Goal: Task Accomplishment & Management: Manage account settings

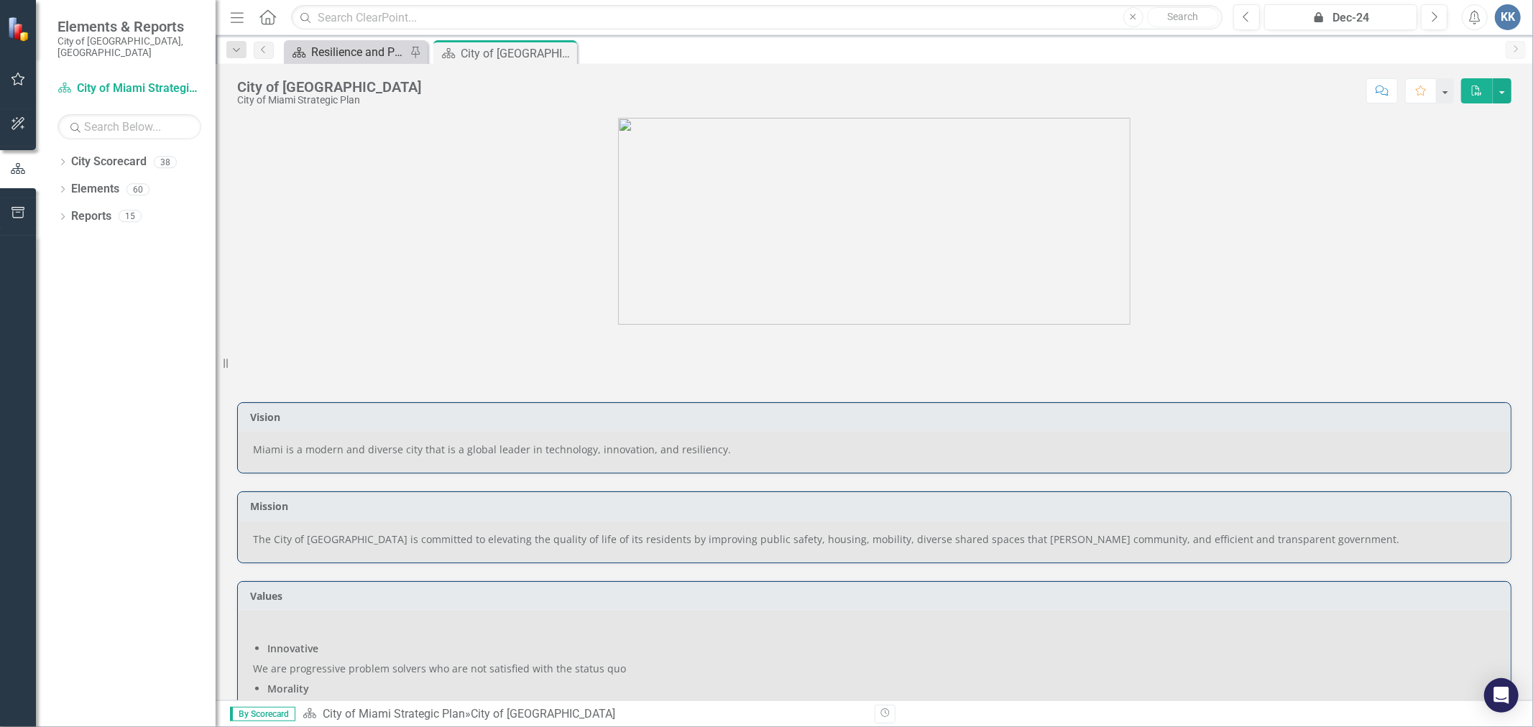
click at [351, 44] on div "Resilience and Public Works" at bounding box center [358, 52] width 95 height 18
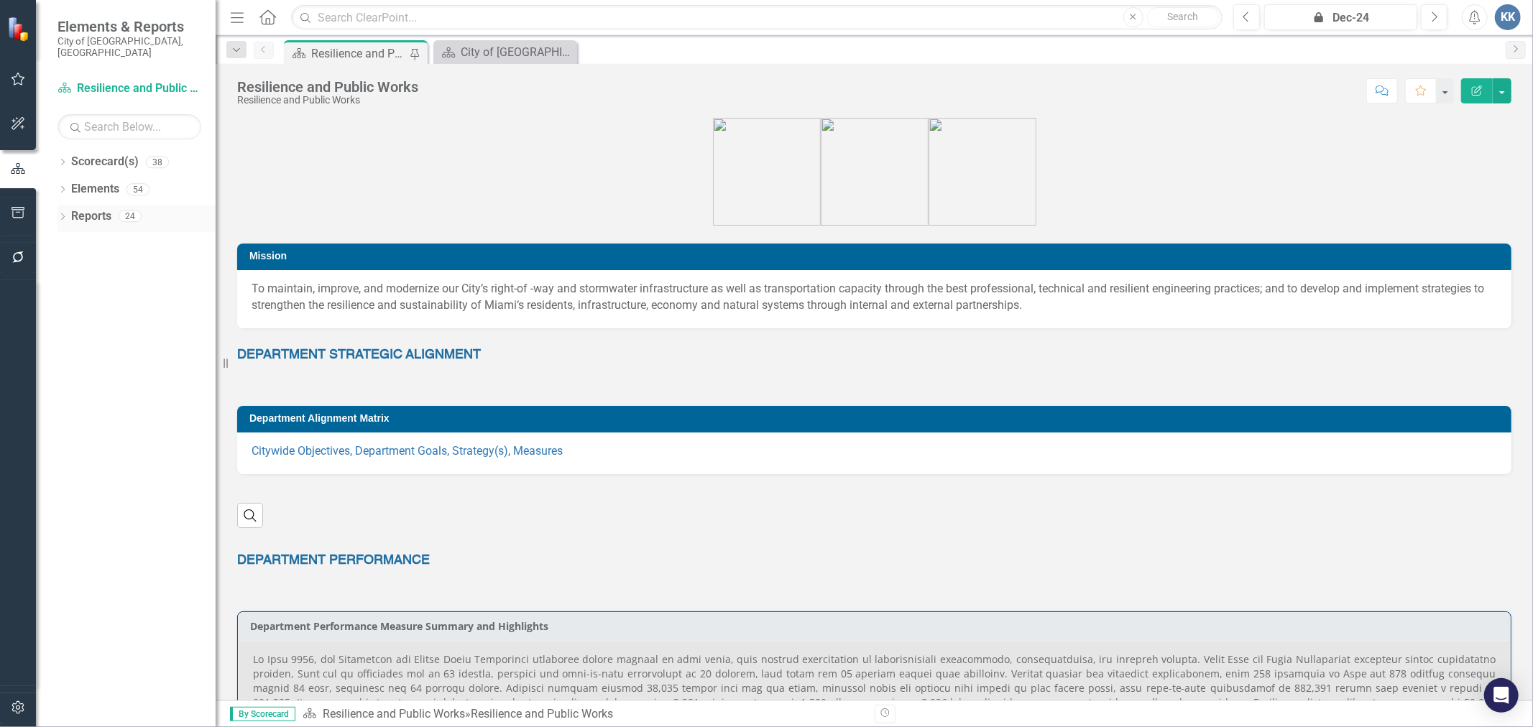
click at [60, 205] on div "Dropdown Reports 24" at bounding box center [136, 218] width 158 height 27
click at [81, 210] on link "Reports" at bounding box center [91, 216] width 40 height 17
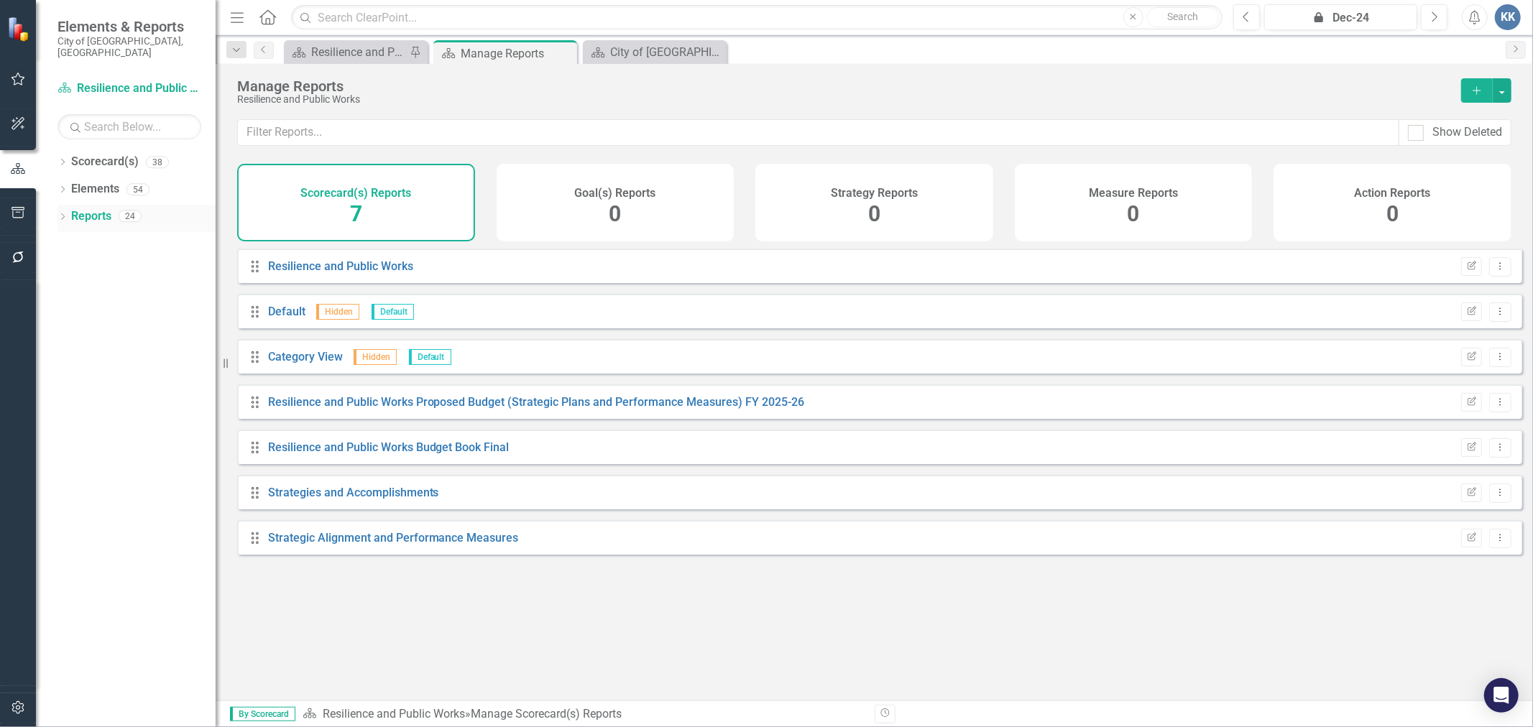
click at [66, 214] on icon "Dropdown" at bounding box center [62, 218] width 10 height 8
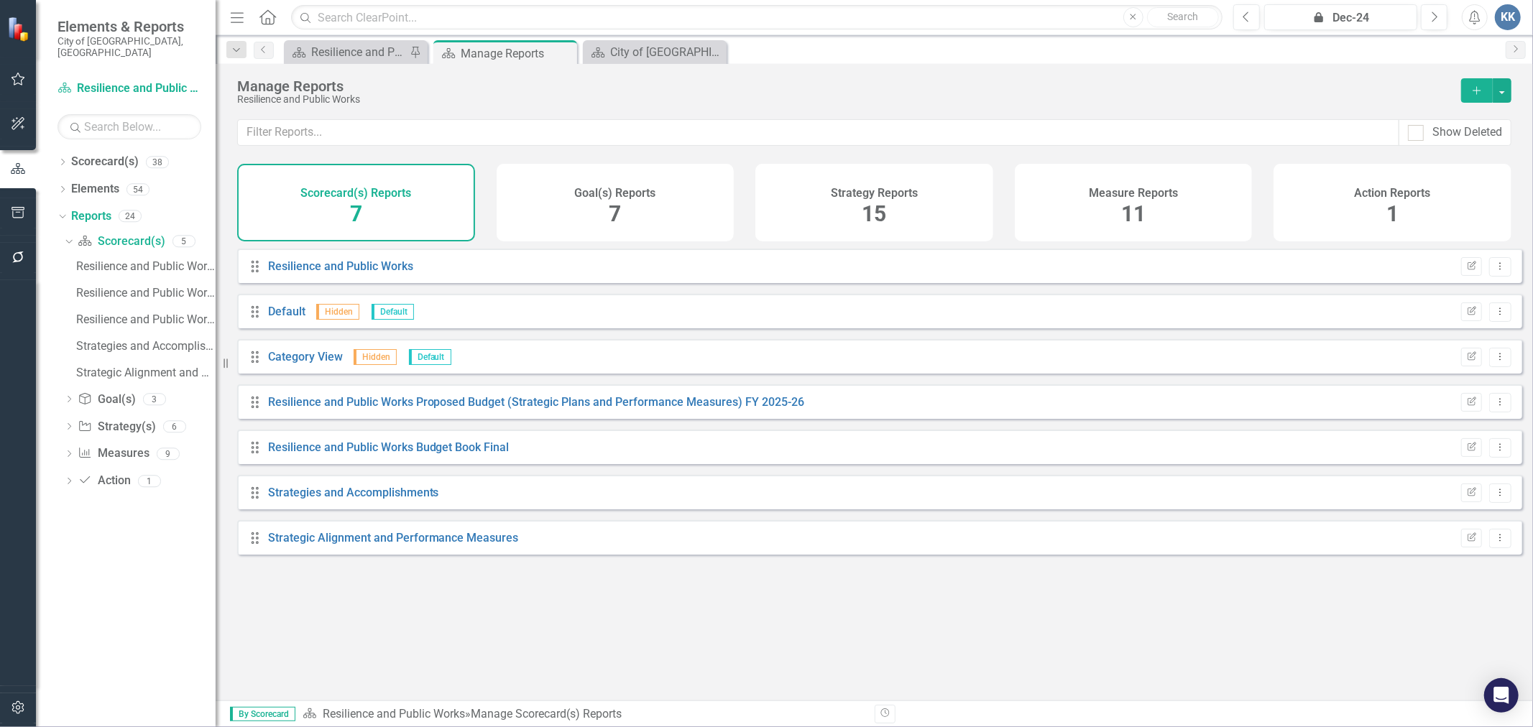
click at [1116, 201] on div "Measure Reports 11" at bounding box center [1133, 203] width 238 height 78
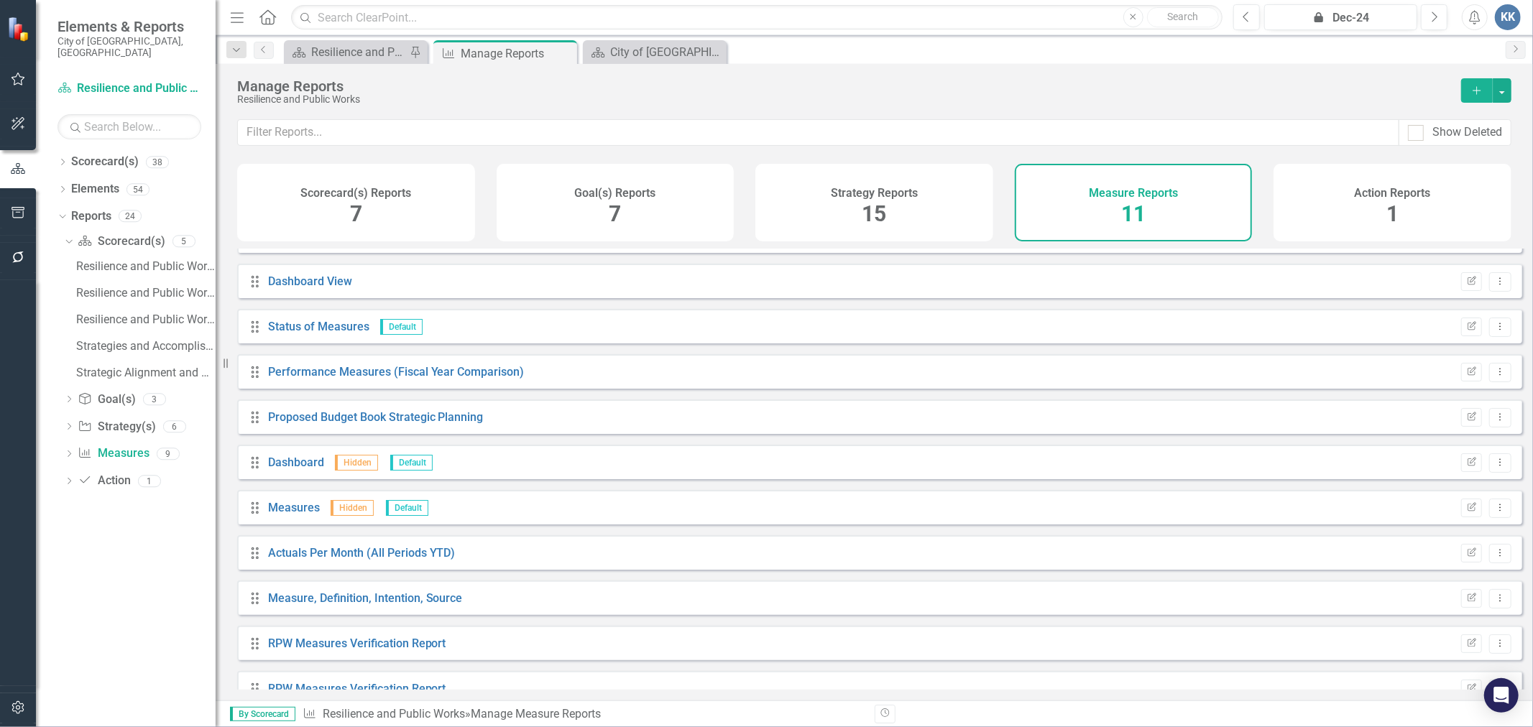
scroll to position [56, 0]
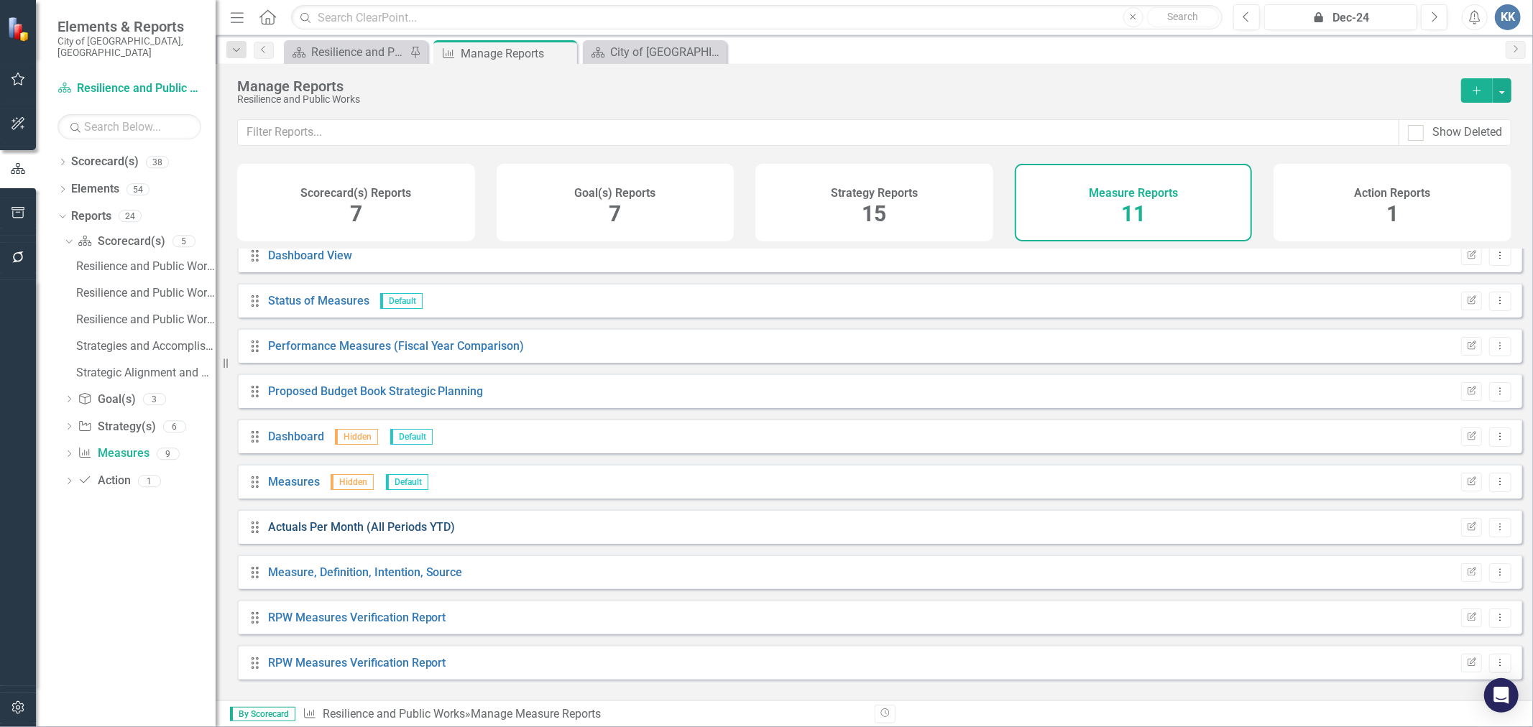
click at [414, 534] on link "Actuals Per Month (All Periods YTD)" at bounding box center [362, 527] width 188 height 14
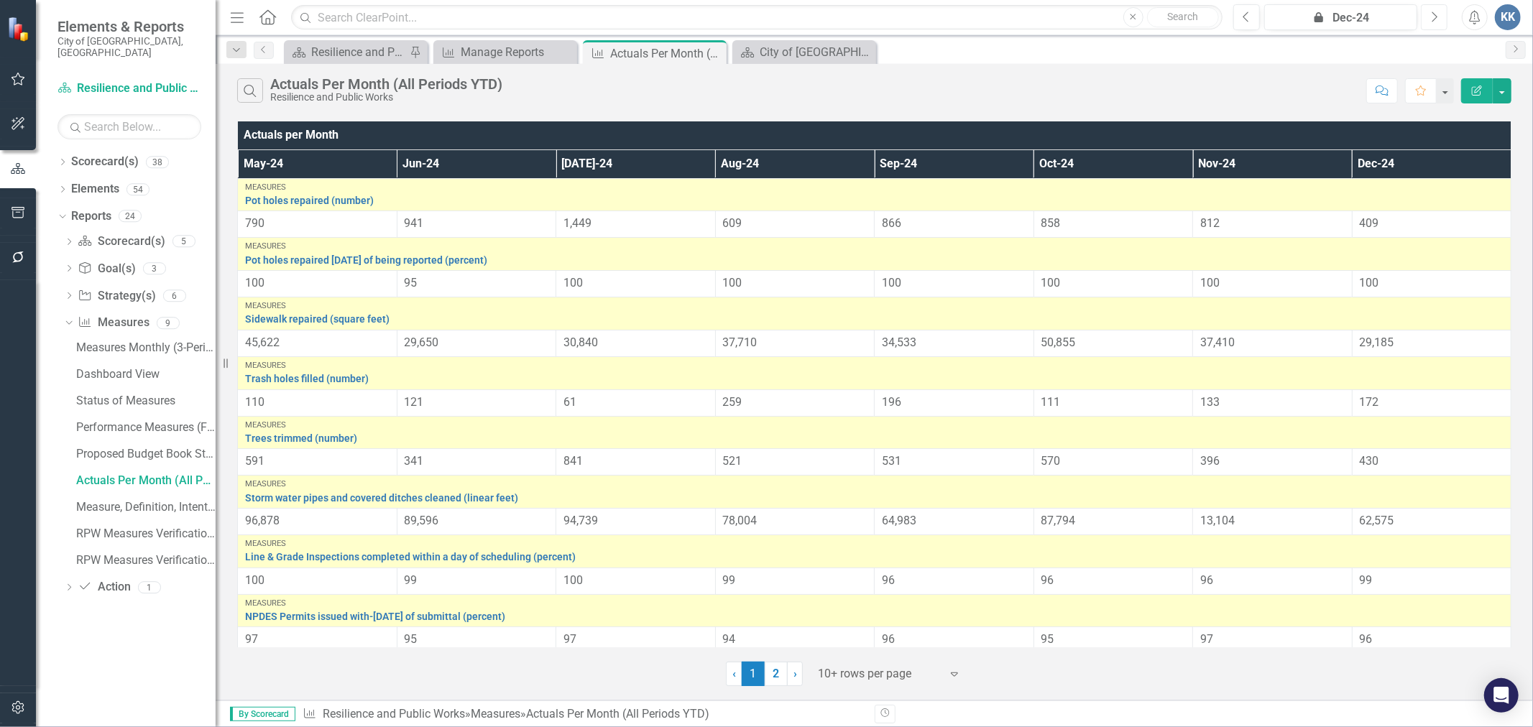
click at [1444, 17] on button "Next" at bounding box center [1433, 17] width 27 height 26
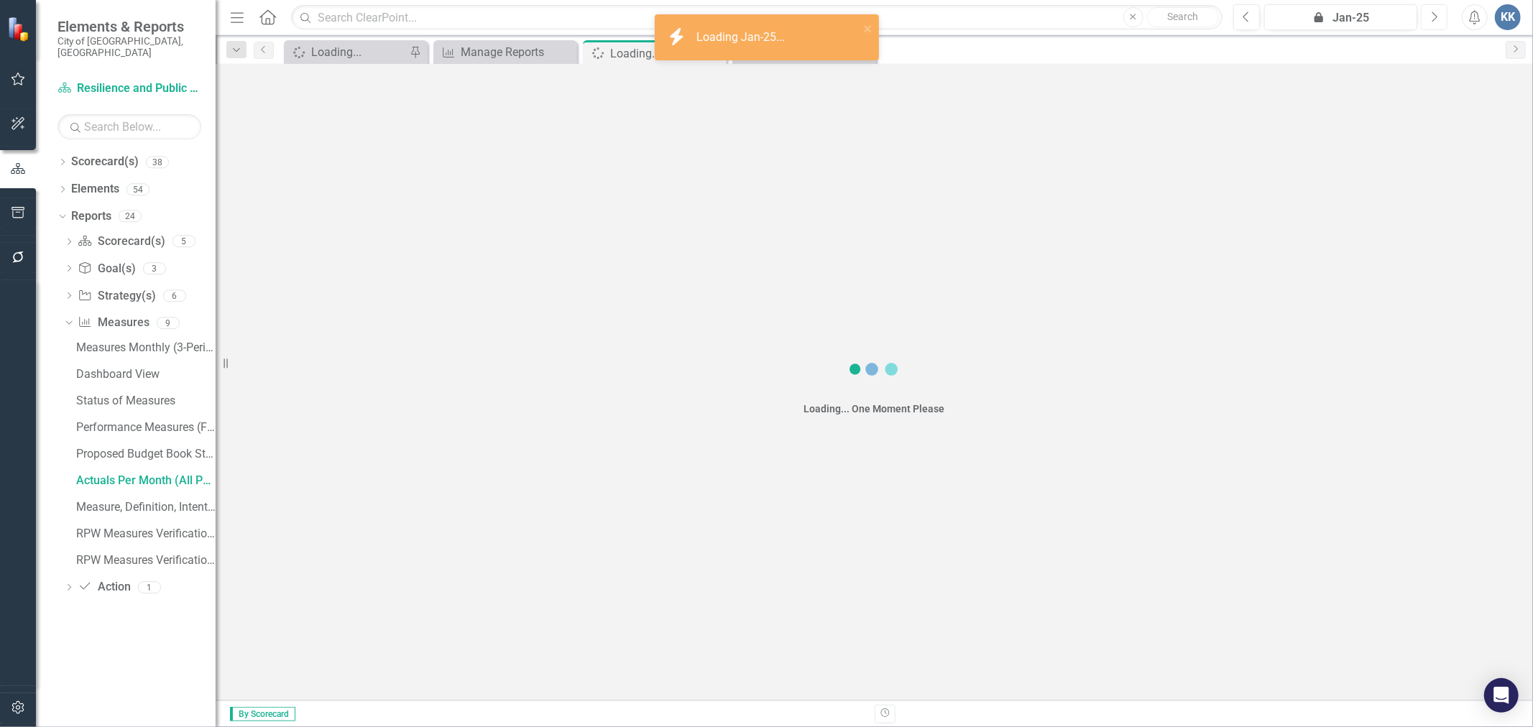
click at [1444, 17] on button "Next" at bounding box center [1433, 17] width 27 height 26
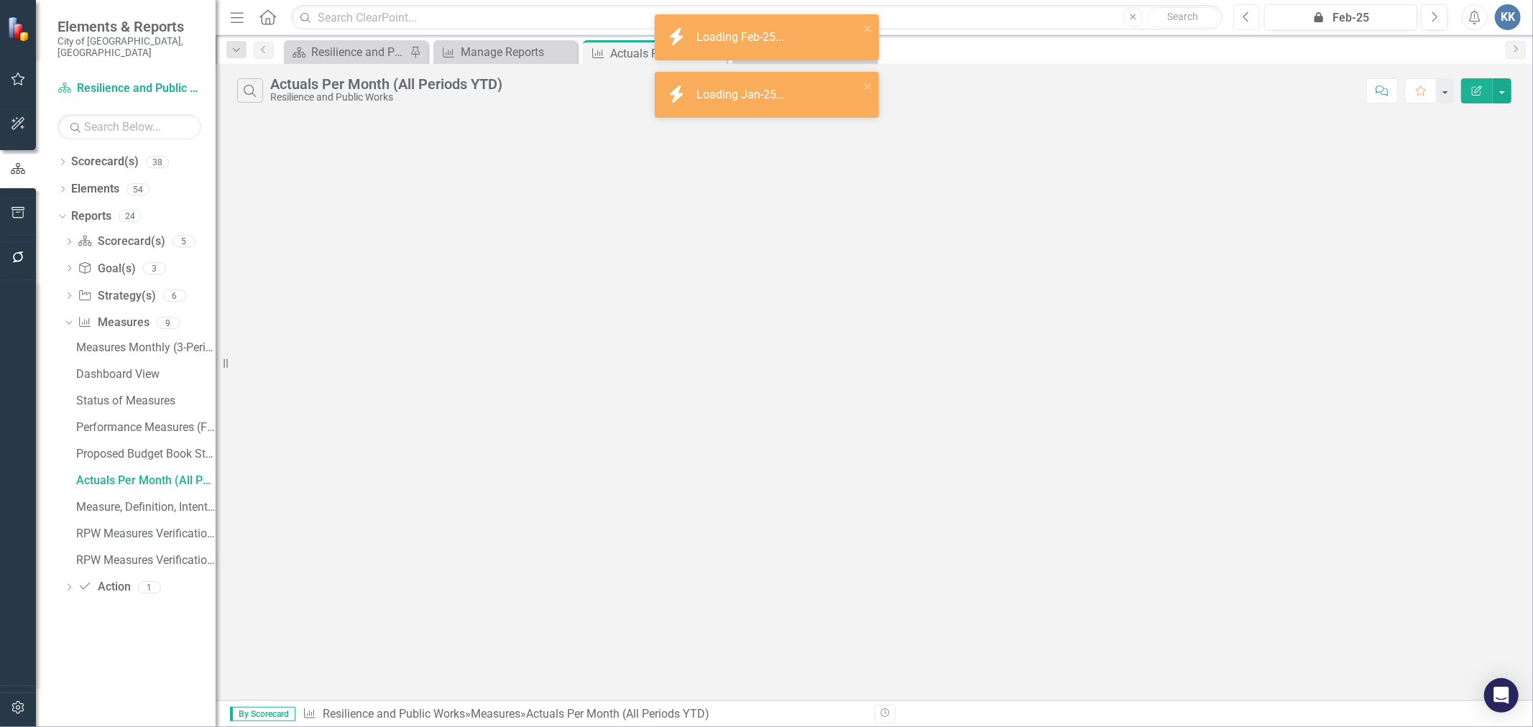
click at [1251, 18] on button "Previous" at bounding box center [1246, 17] width 27 height 26
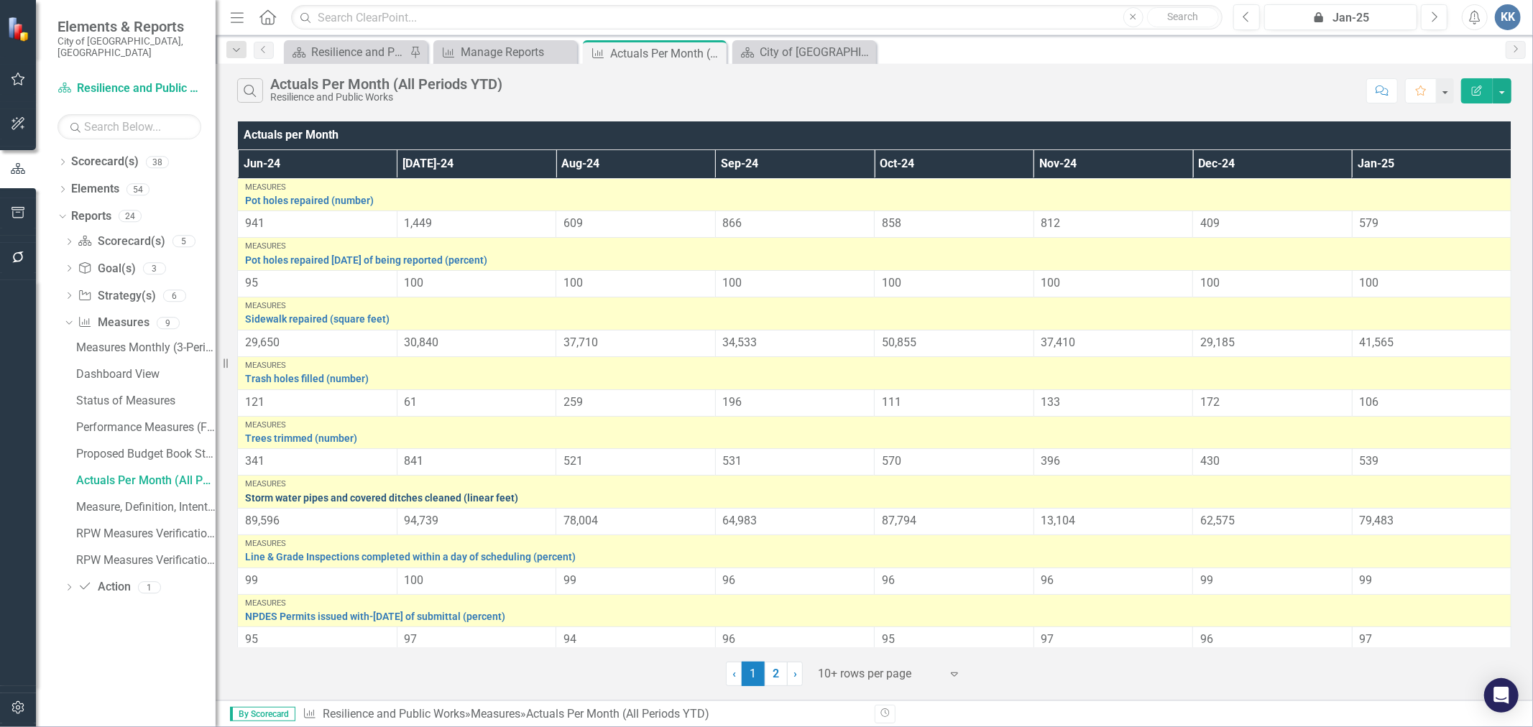
click at [310, 496] on link "Storm water pipes and covered ditches cleaned (linear feet)" at bounding box center [874, 498] width 1258 height 11
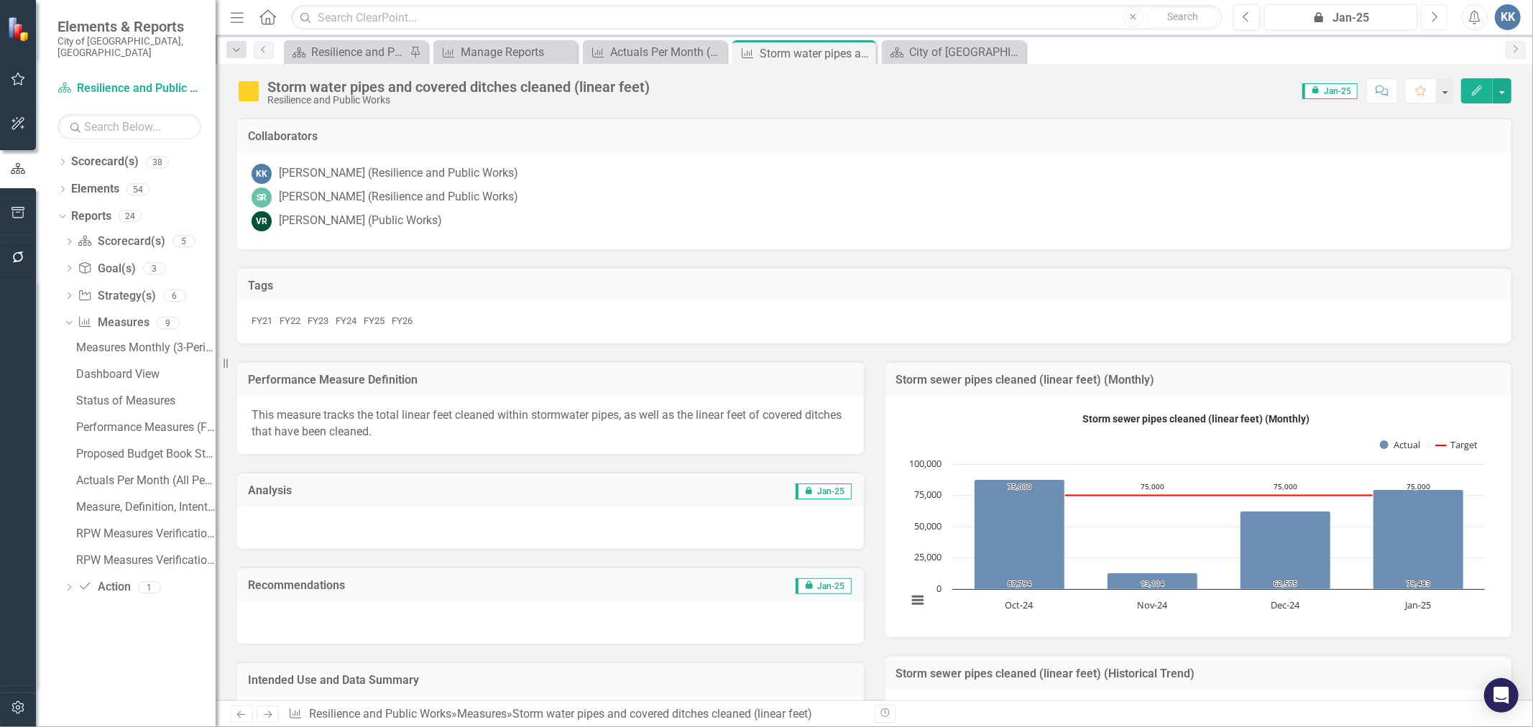
click at [1434, 17] on icon "Next" at bounding box center [1434, 17] width 8 height 13
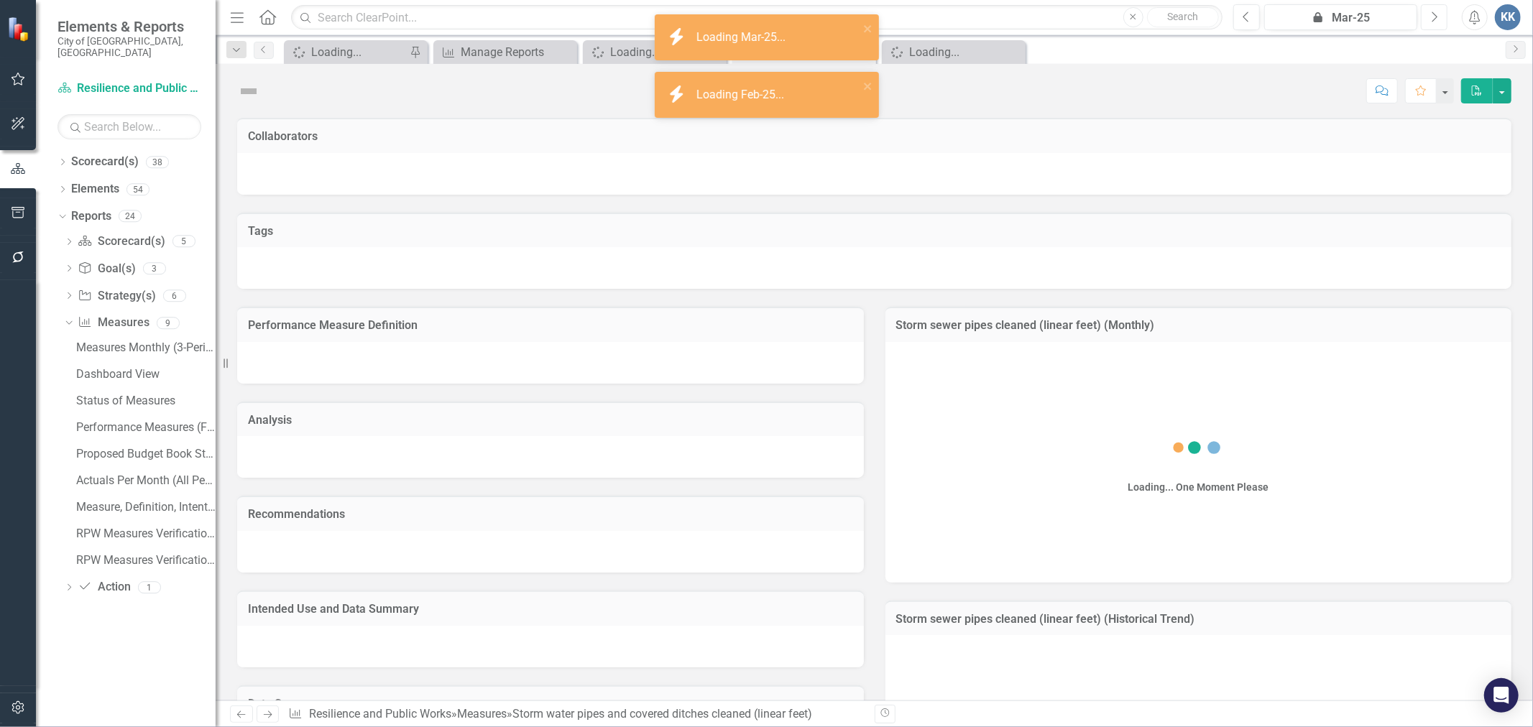
click at [1434, 17] on icon "Next" at bounding box center [1434, 17] width 8 height 13
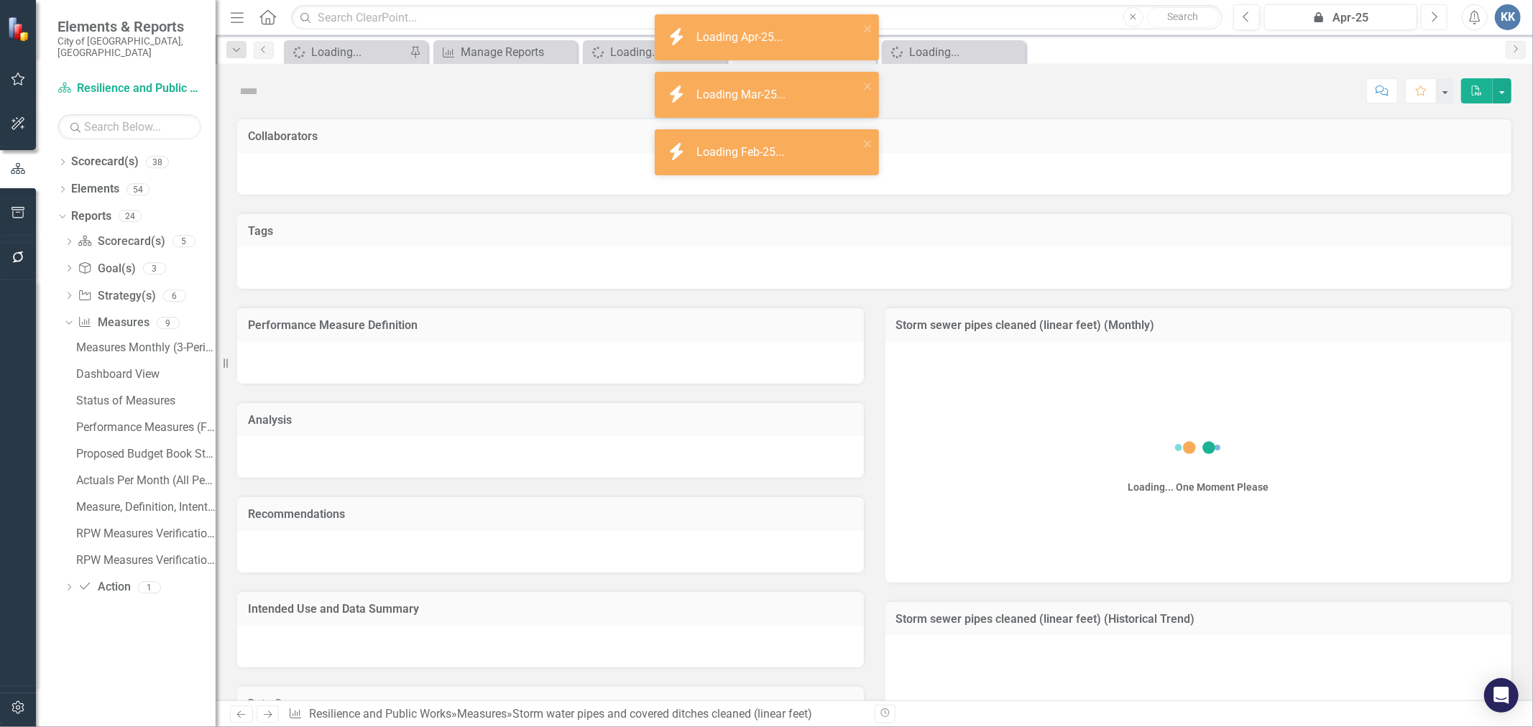
click at [1434, 17] on icon "Next" at bounding box center [1434, 17] width 8 height 13
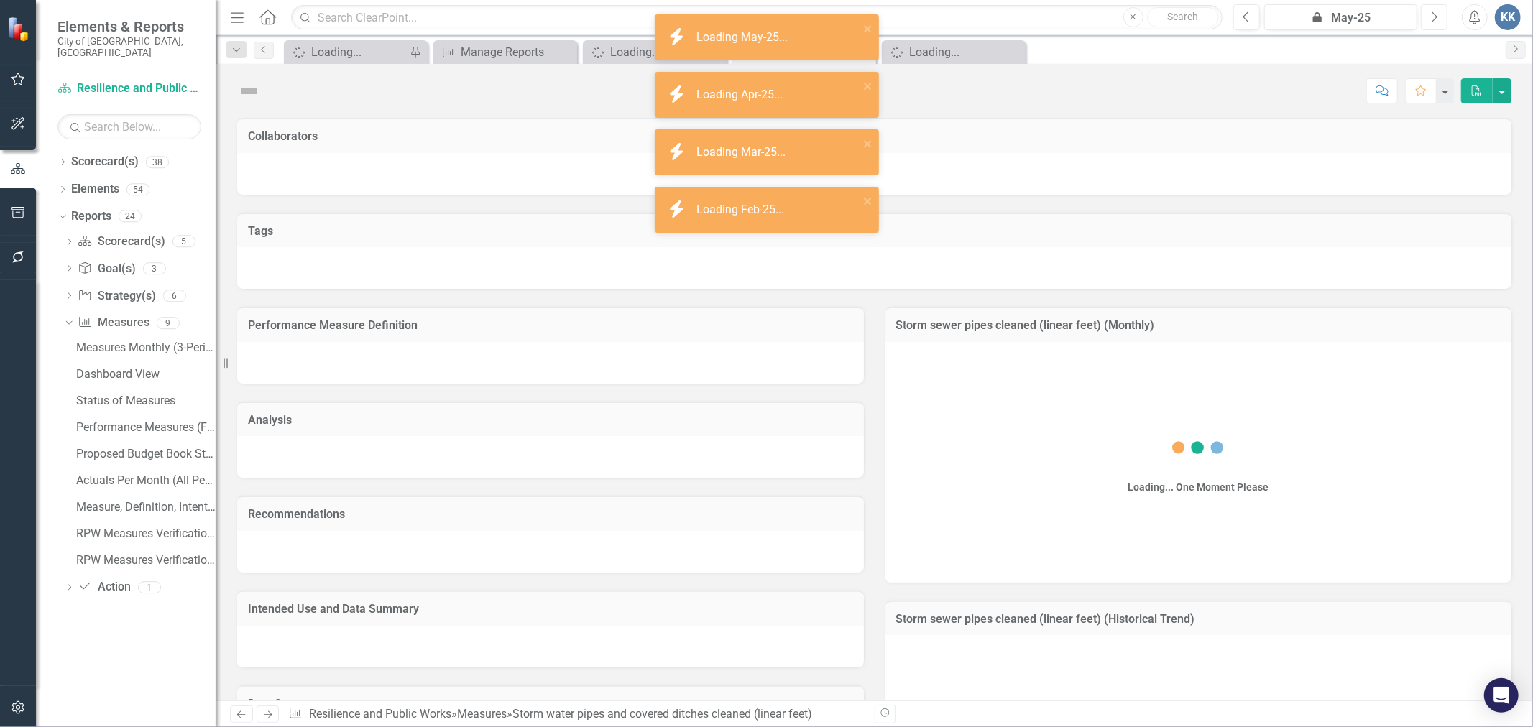
click at [1434, 17] on icon "Next" at bounding box center [1434, 17] width 8 height 13
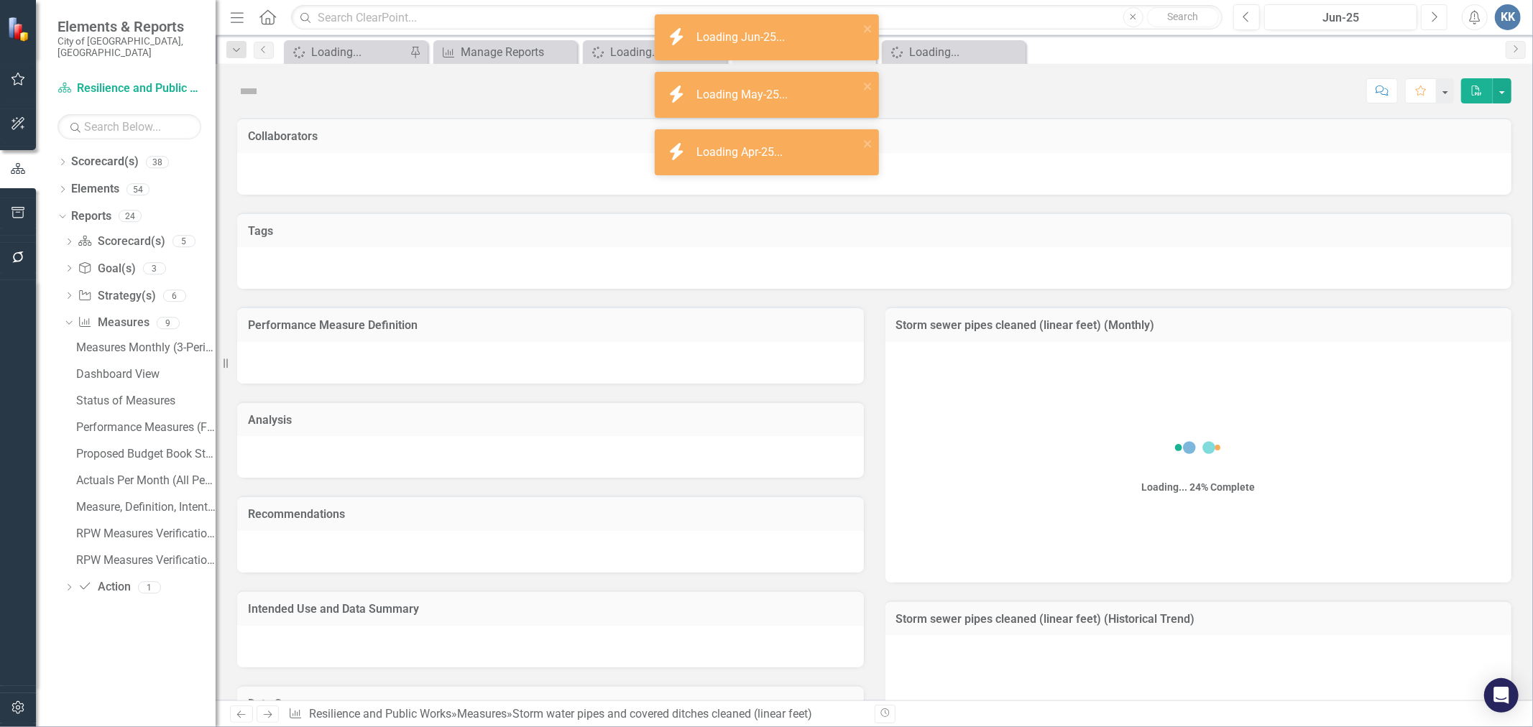
click at [1434, 17] on icon "Next" at bounding box center [1434, 17] width 8 height 13
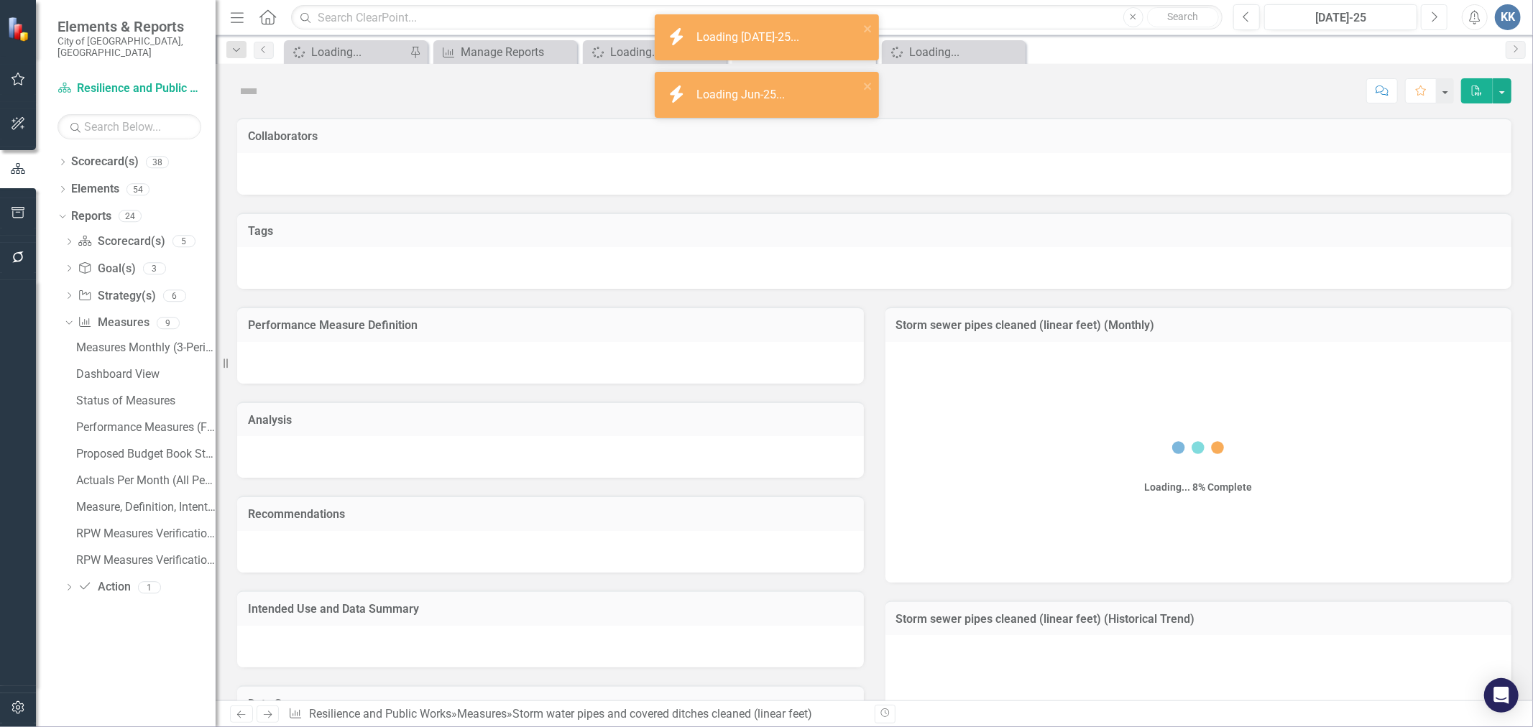
click at [1425, 22] on button "Next" at bounding box center [1433, 17] width 27 height 26
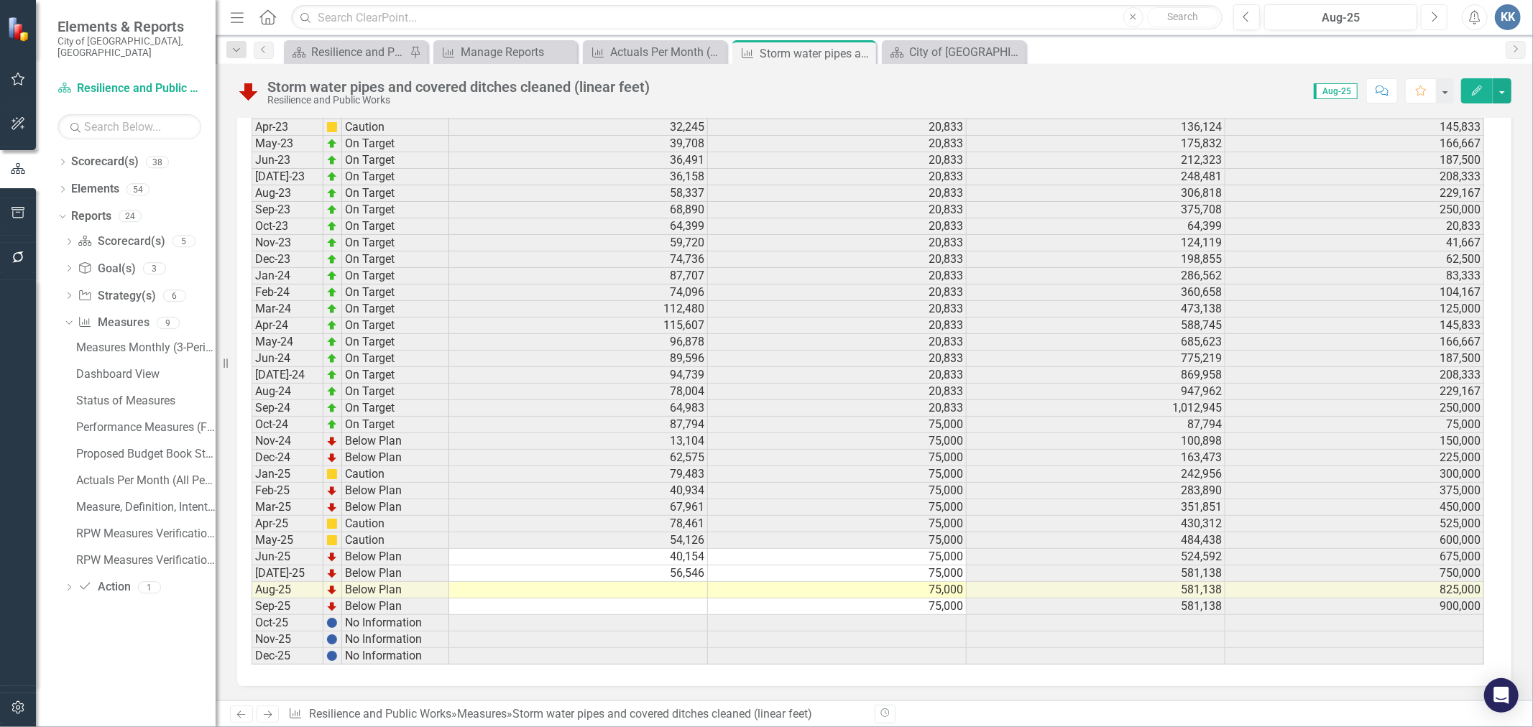
scroll to position [2302, 0]
drag, startPoint x: 1335, startPoint y: 671, endPoint x: 1378, endPoint y: 673, distance: 43.2
click at [1434, 598] on td "900,000" at bounding box center [1354, 606] width 259 height 17
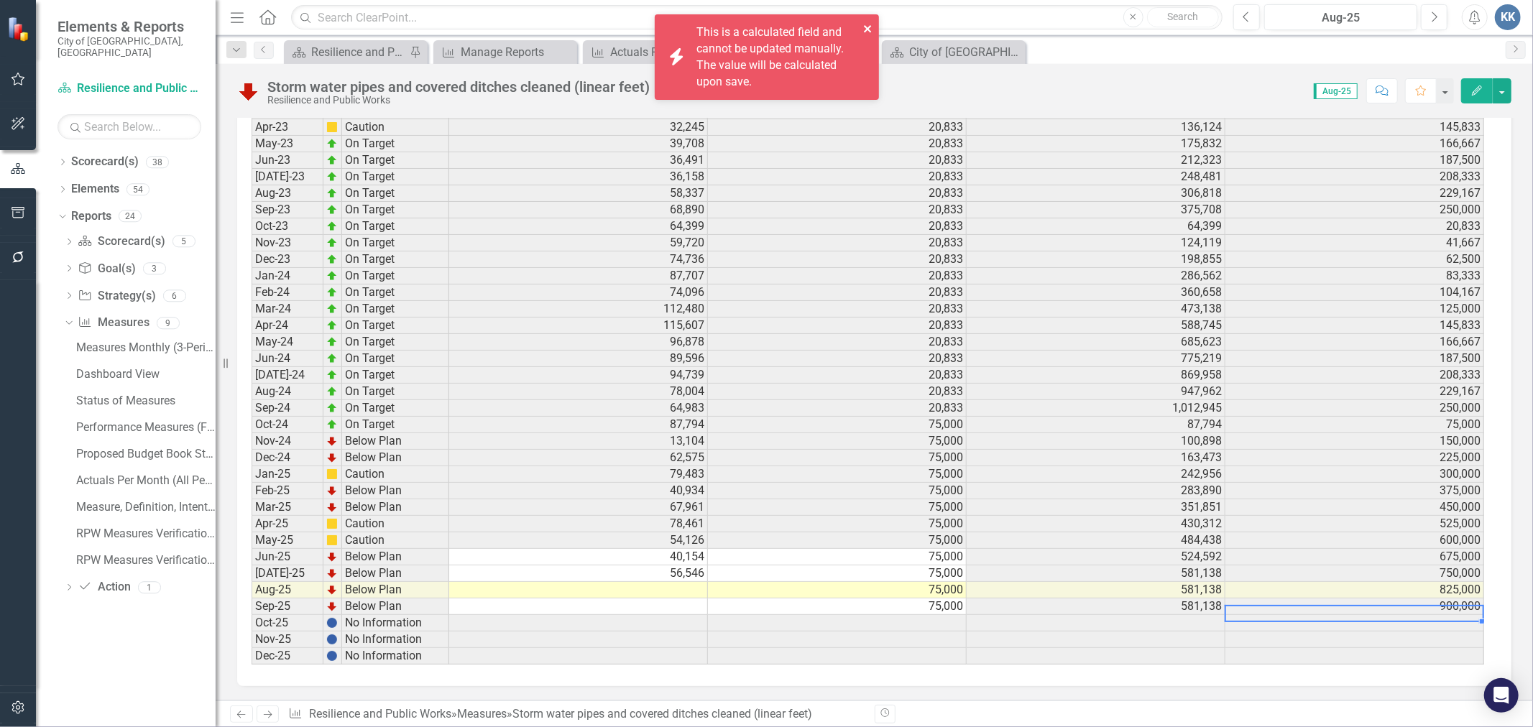
click at [864, 31] on icon "close" at bounding box center [867, 28] width 7 height 7
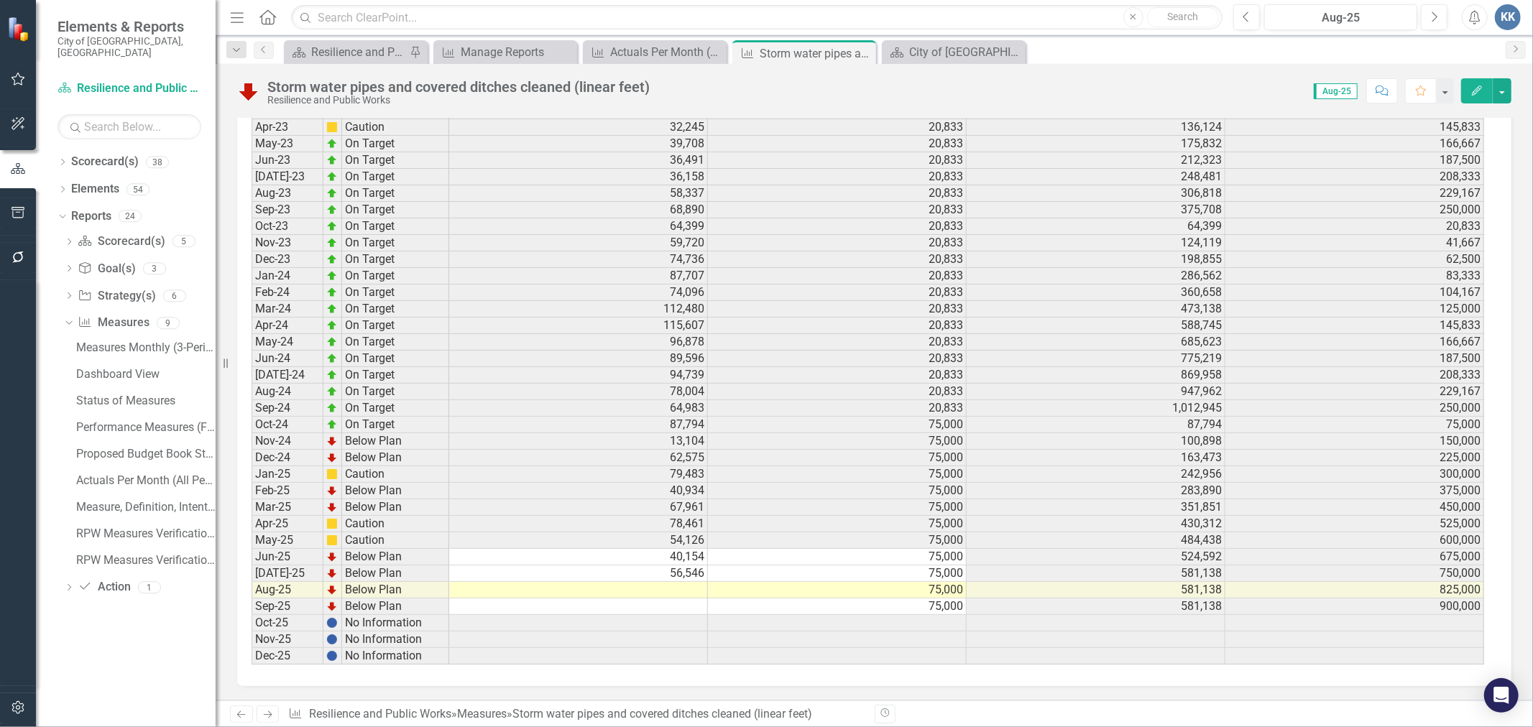
scroll to position [7, 0]
click at [674, 566] on td "56,546" at bounding box center [578, 573] width 259 height 17
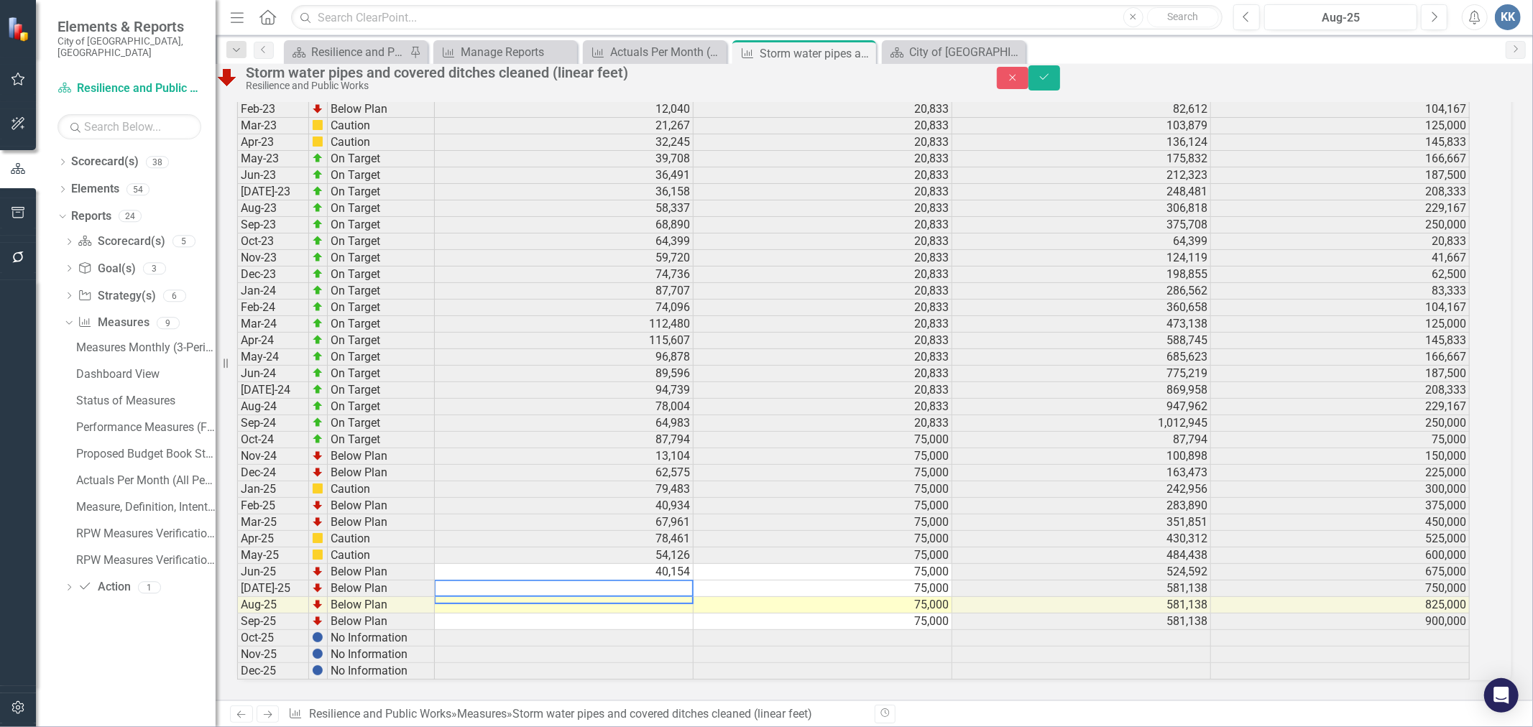
click at [674, 580] on textarea at bounding box center [563, 588] width 259 height 17
click at [1026, 663] on td at bounding box center [1081, 671] width 259 height 17
click at [1028, 86] on button "Close" at bounding box center [1013, 78] width 32 height 22
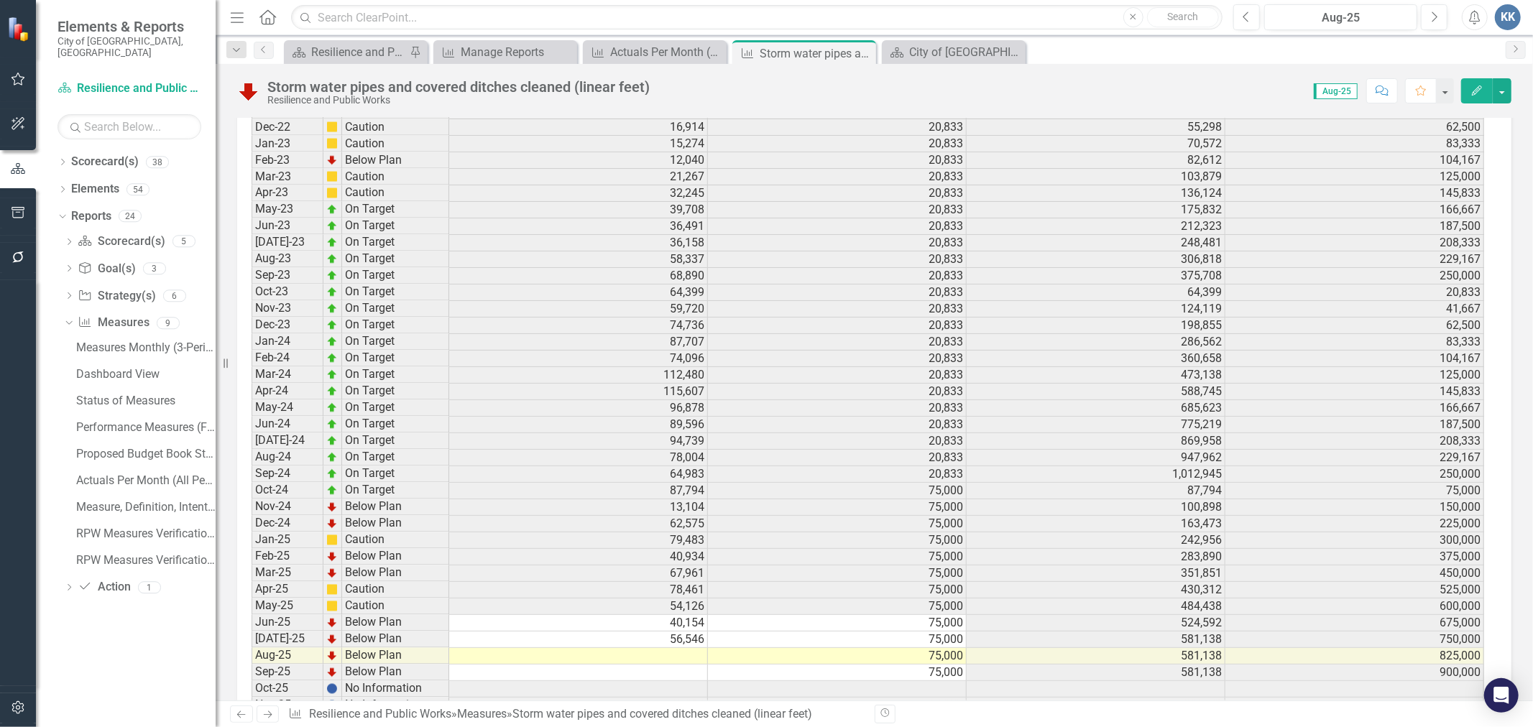
scroll to position [2302, 0]
